Goal: Task Accomplishment & Management: Manage account settings

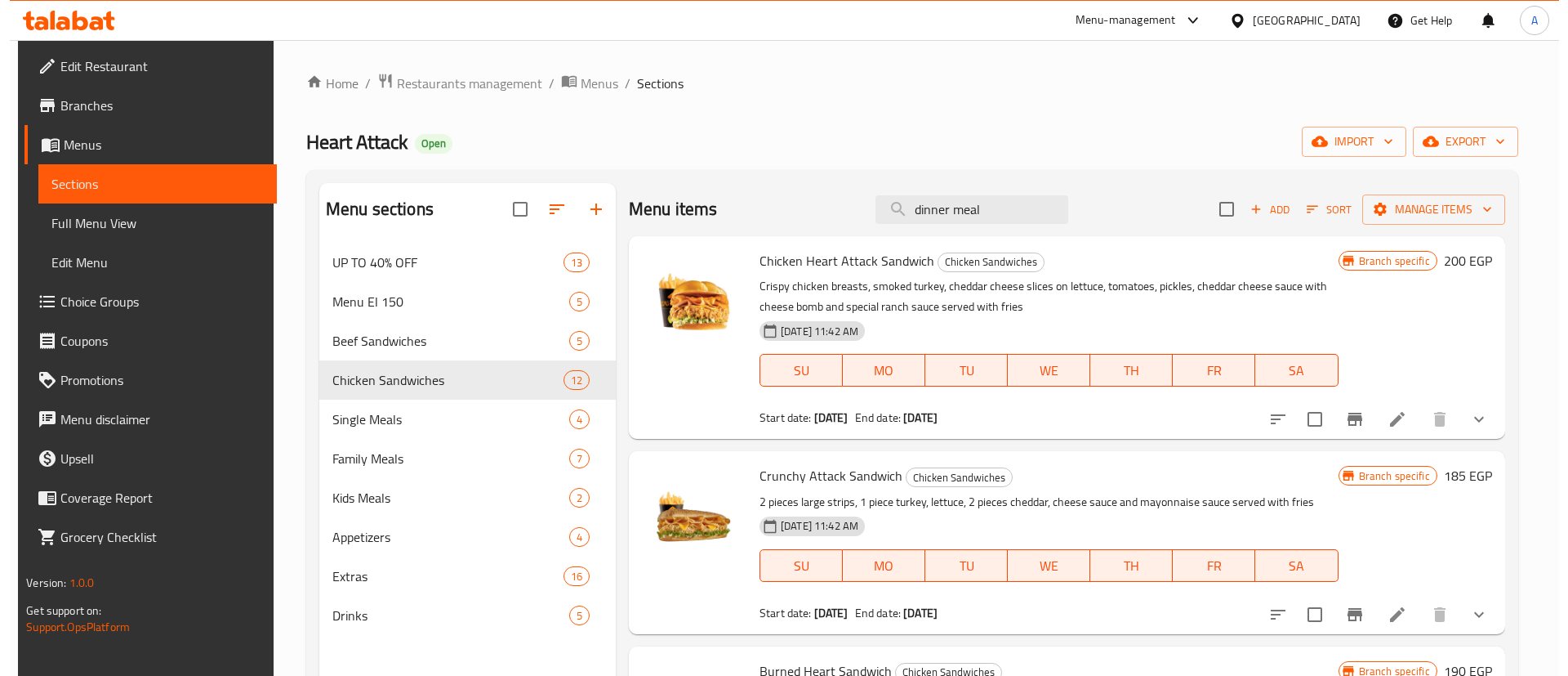
scroll to position [1082, 0]
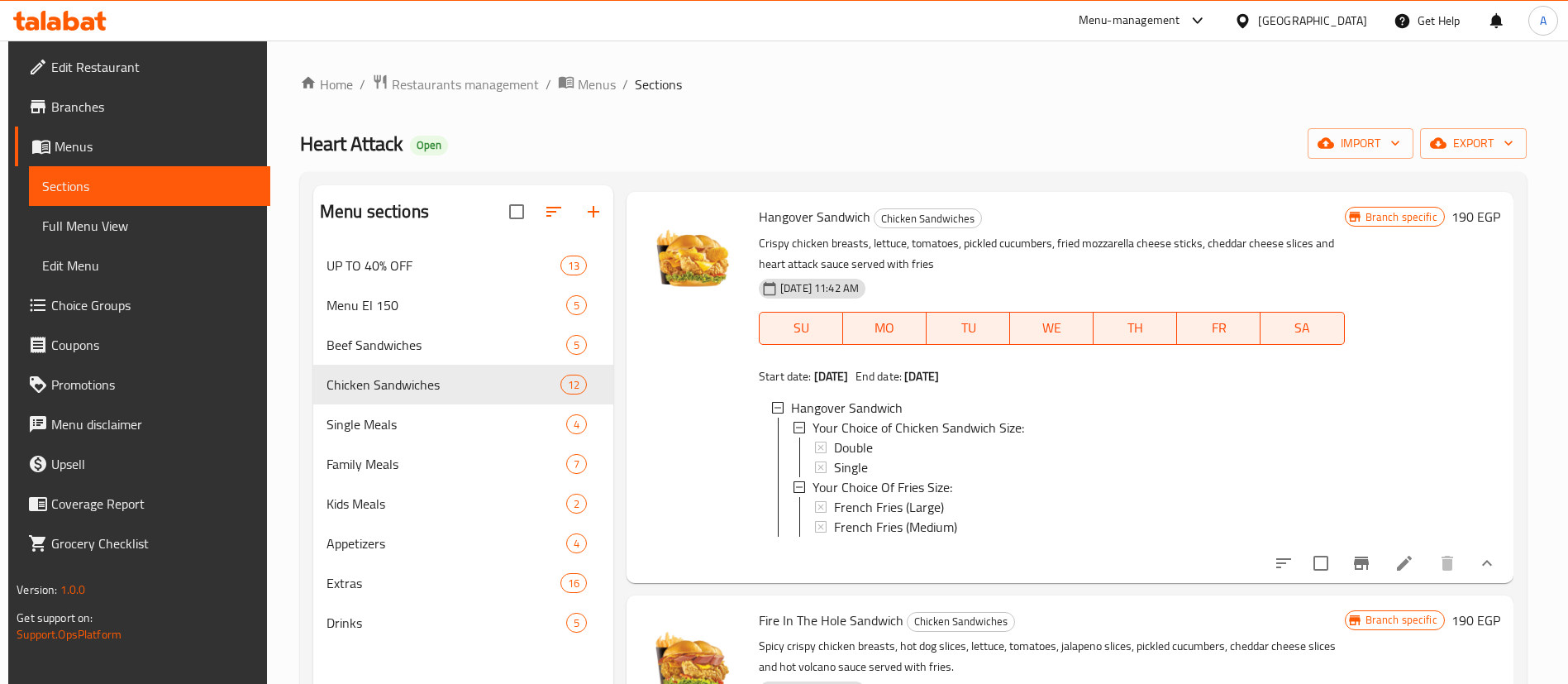
drag, startPoint x: 0, startPoint y: 0, endPoint x: 1020, endPoint y: 113, distance: 1026.2
click at [1020, 113] on div "Home / Restaurants management / Menus / Sections Heart Attack Open import expor…" at bounding box center [913, 478] width 1226 height 809
click at [139, 233] on span "Full Menu View" at bounding box center [150, 226] width 215 height 20
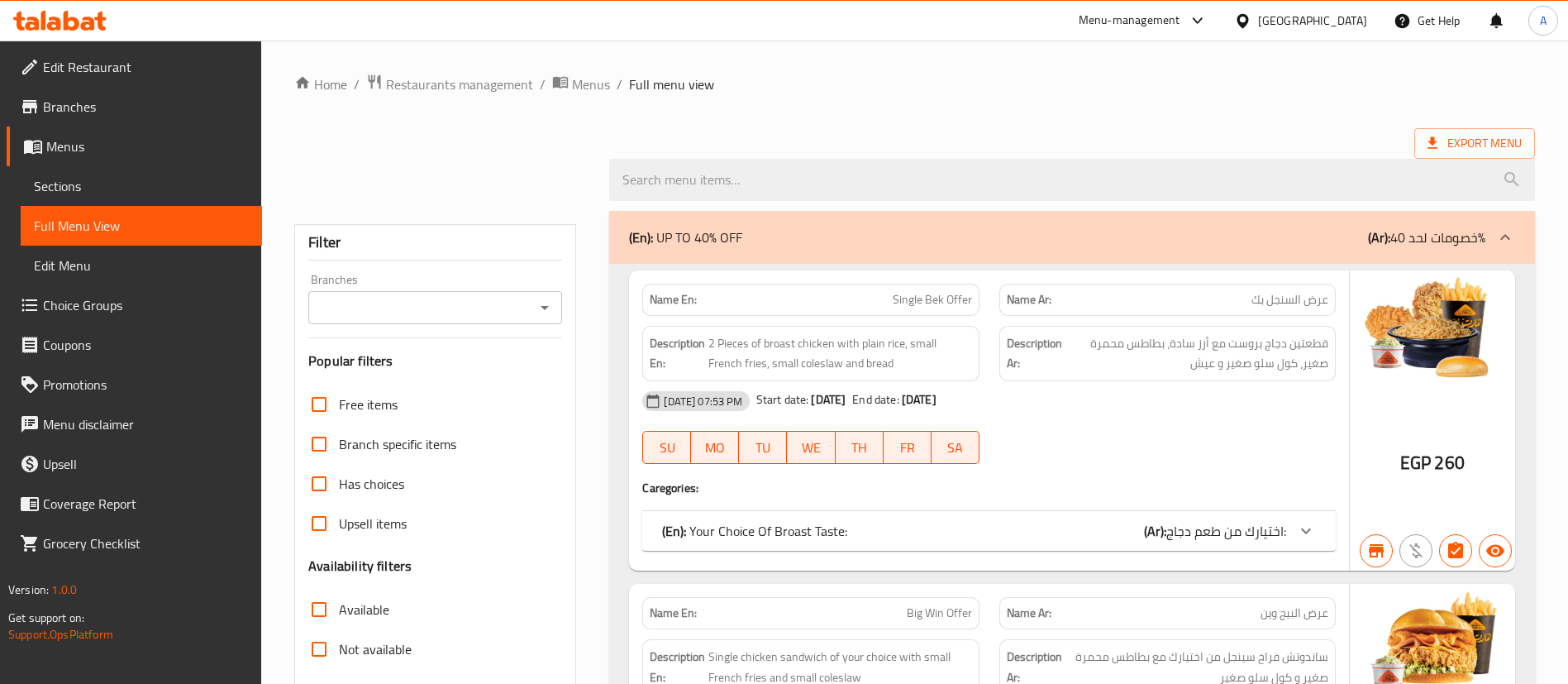
click at [94, 200] on link "Sections" at bounding box center [141, 186] width 241 height 40
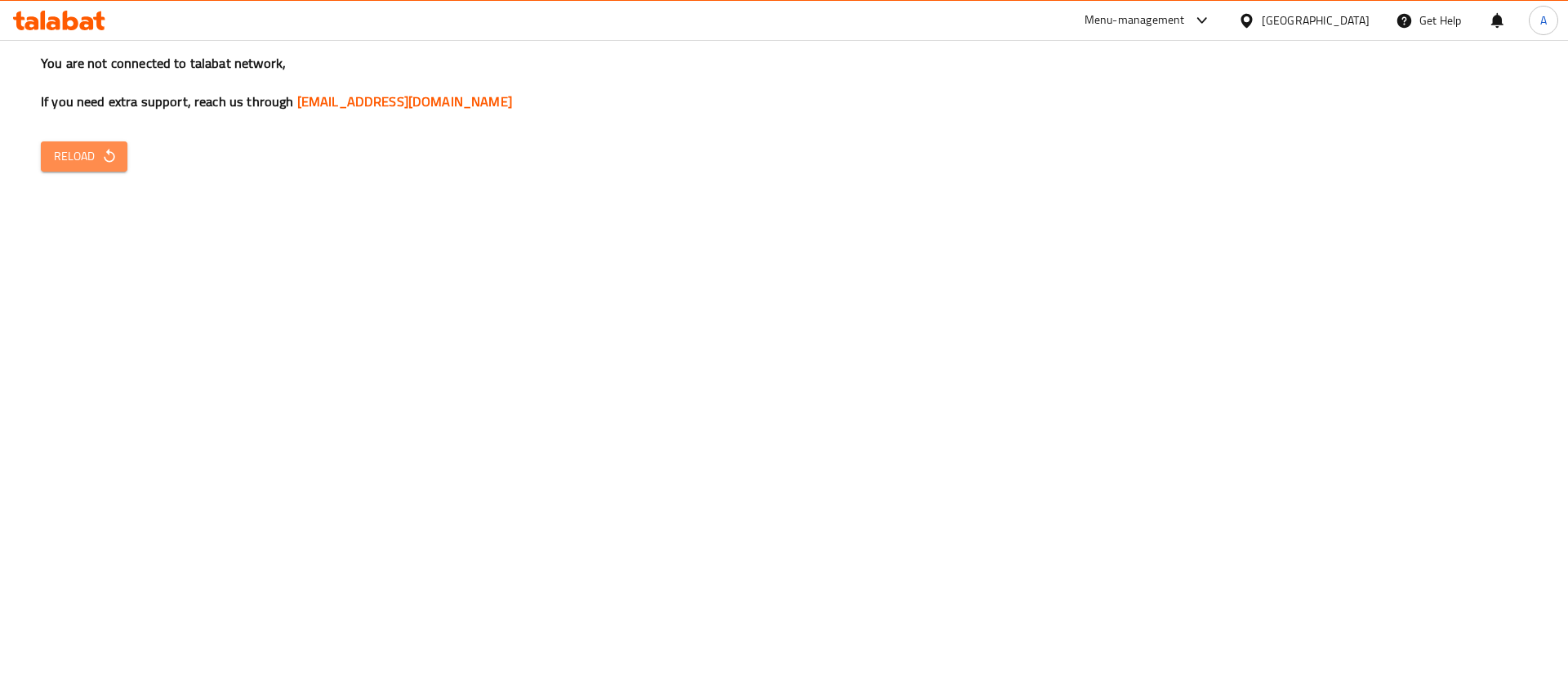
click at [63, 169] on button "Reload" at bounding box center [84, 156] width 86 height 30
